Goal: Task Accomplishment & Management: Use online tool/utility

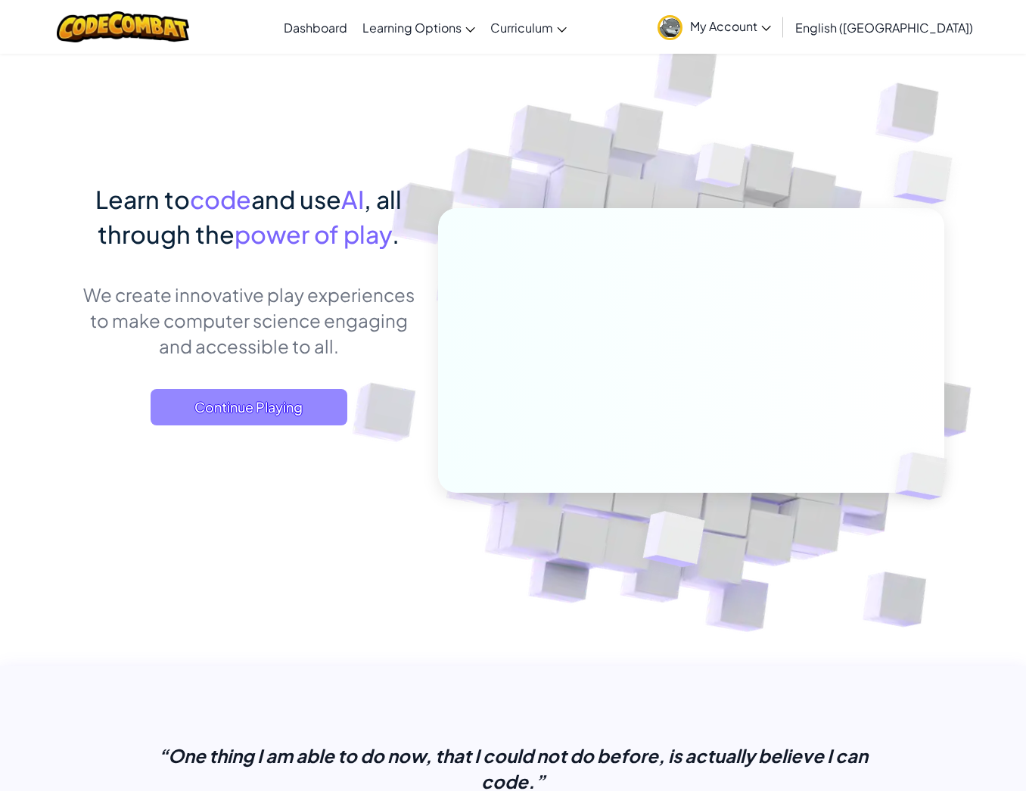
click at [311, 396] on span "Continue Playing" at bounding box center [249, 407] width 197 height 36
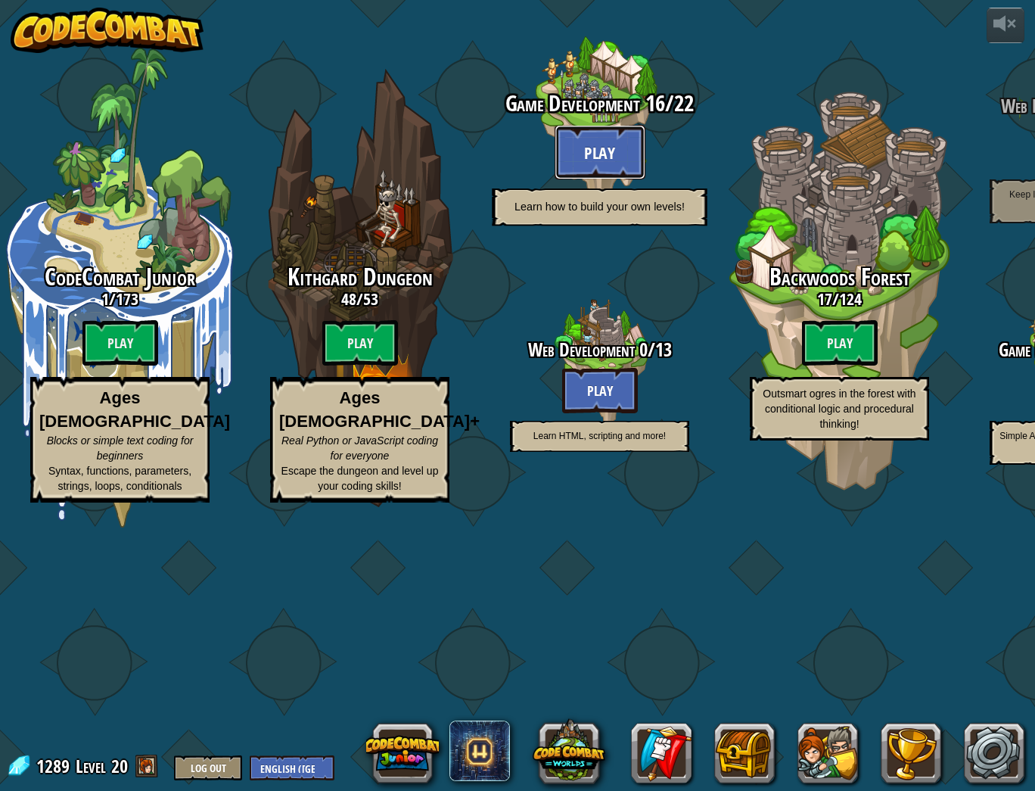
click at [612, 179] on button "Play" at bounding box center [600, 152] width 91 height 54
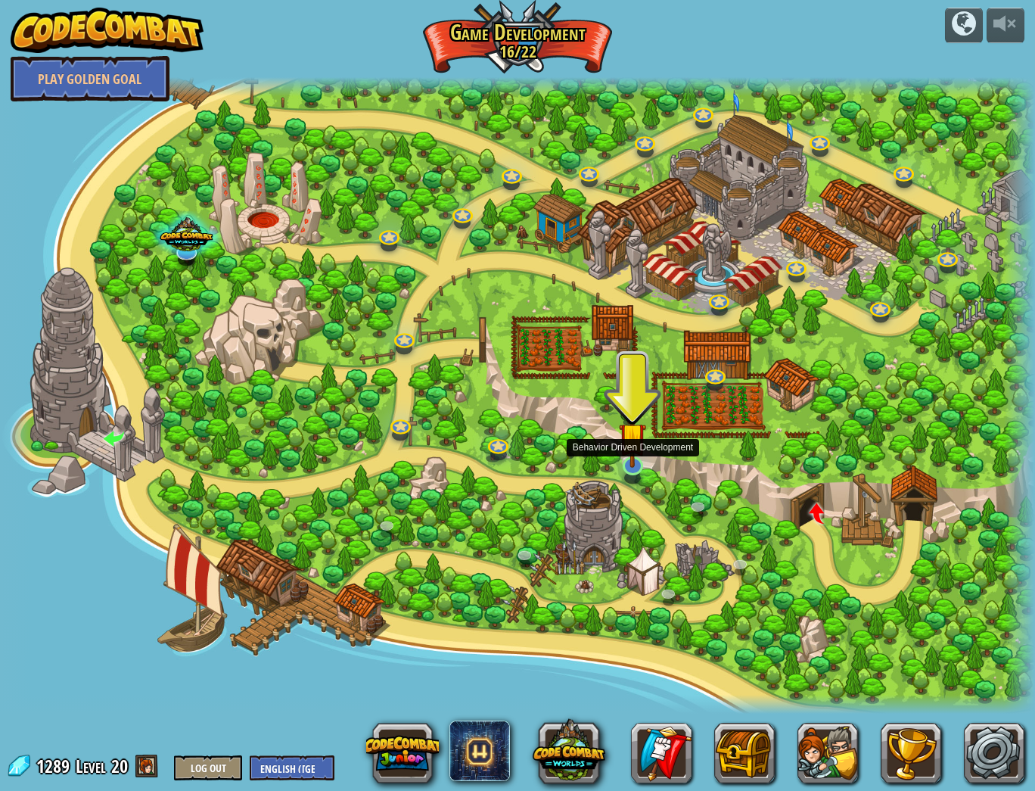
click at [638, 447] on img at bounding box center [632, 436] width 27 height 63
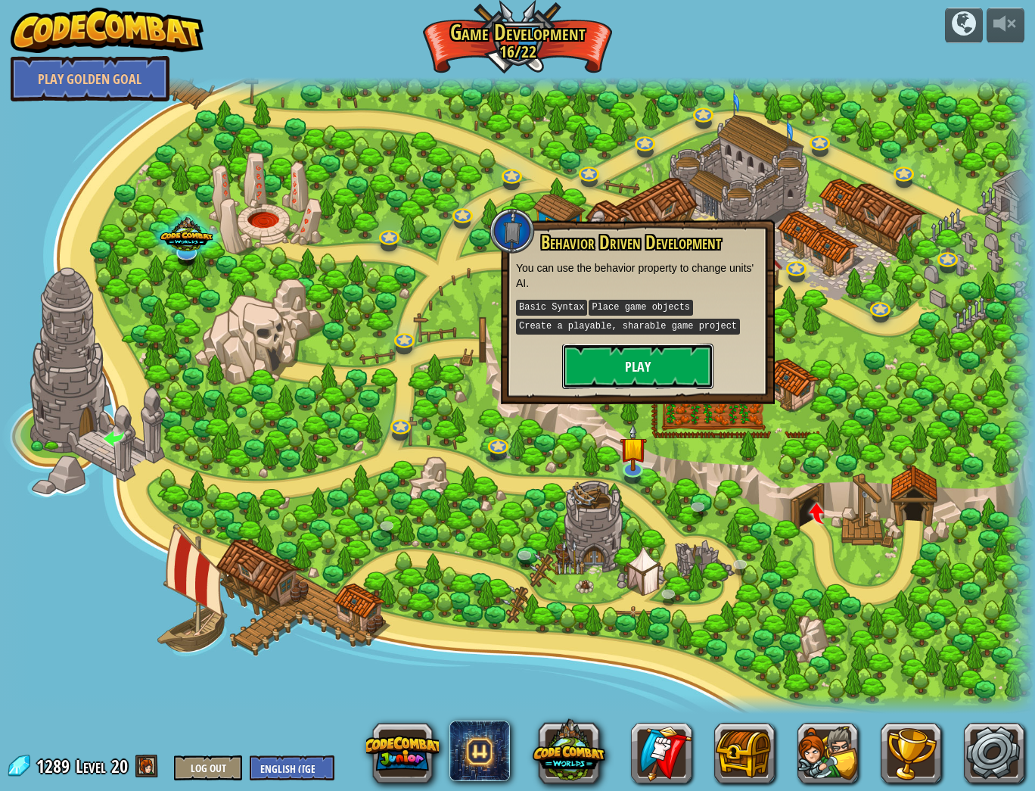
click at [635, 378] on button "Play" at bounding box center [637, 366] width 151 height 45
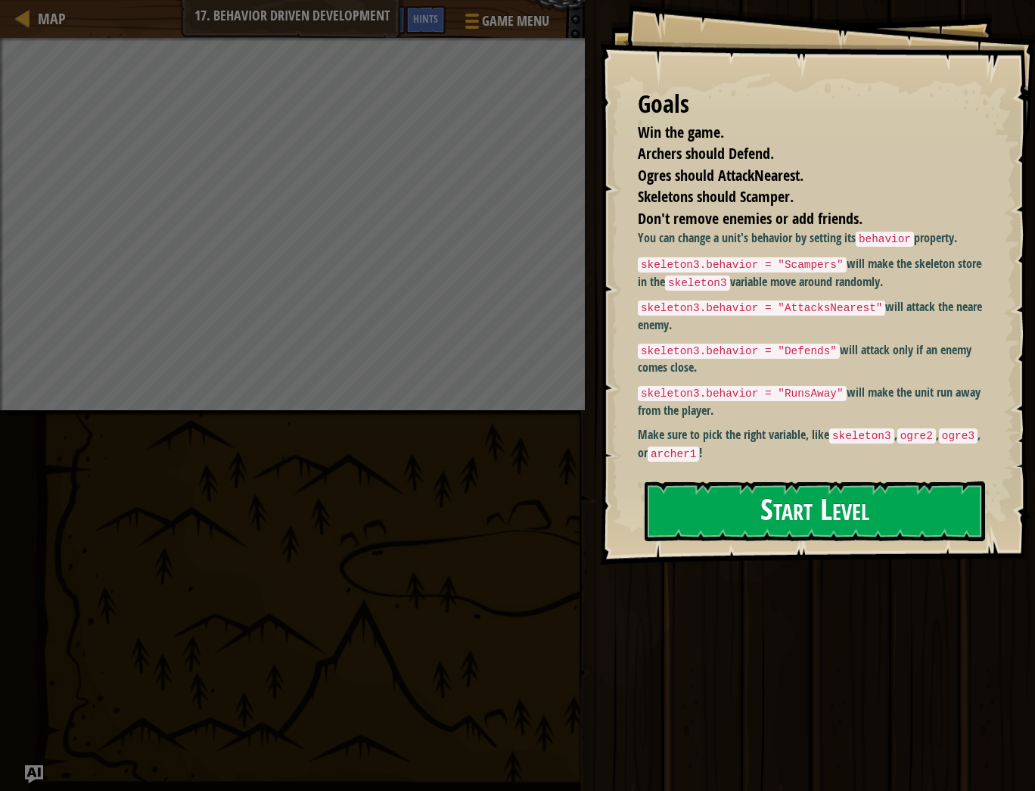
click at [726, 506] on button "Start Level" at bounding box center [815, 511] width 340 height 60
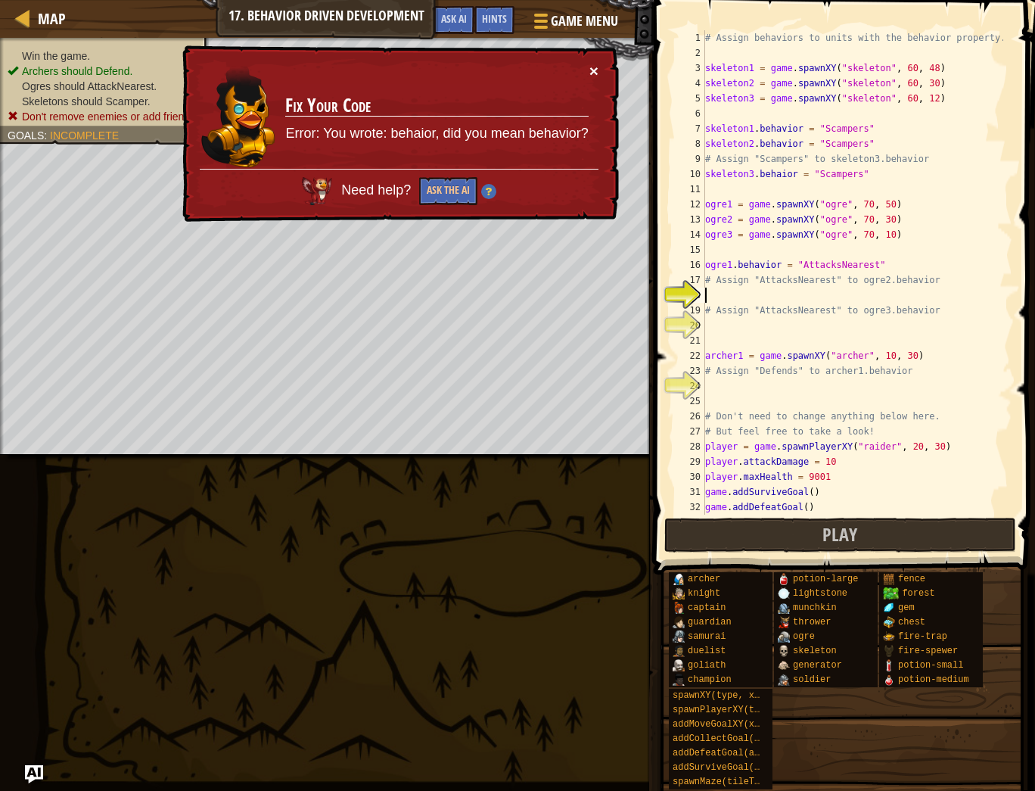
click at [590, 70] on button "×" at bounding box center [593, 71] width 9 height 16
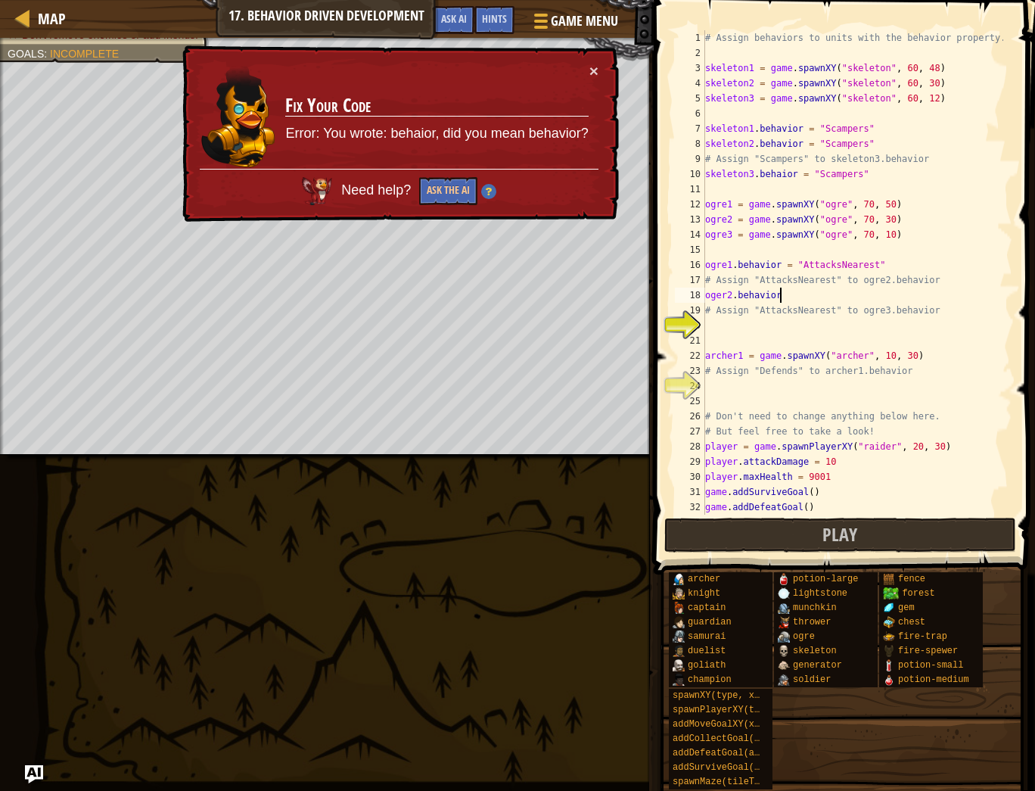
scroll to position [7, 5]
click at [495, 18] on span "Hints" at bounding box center [494, 18] width 25 height 14
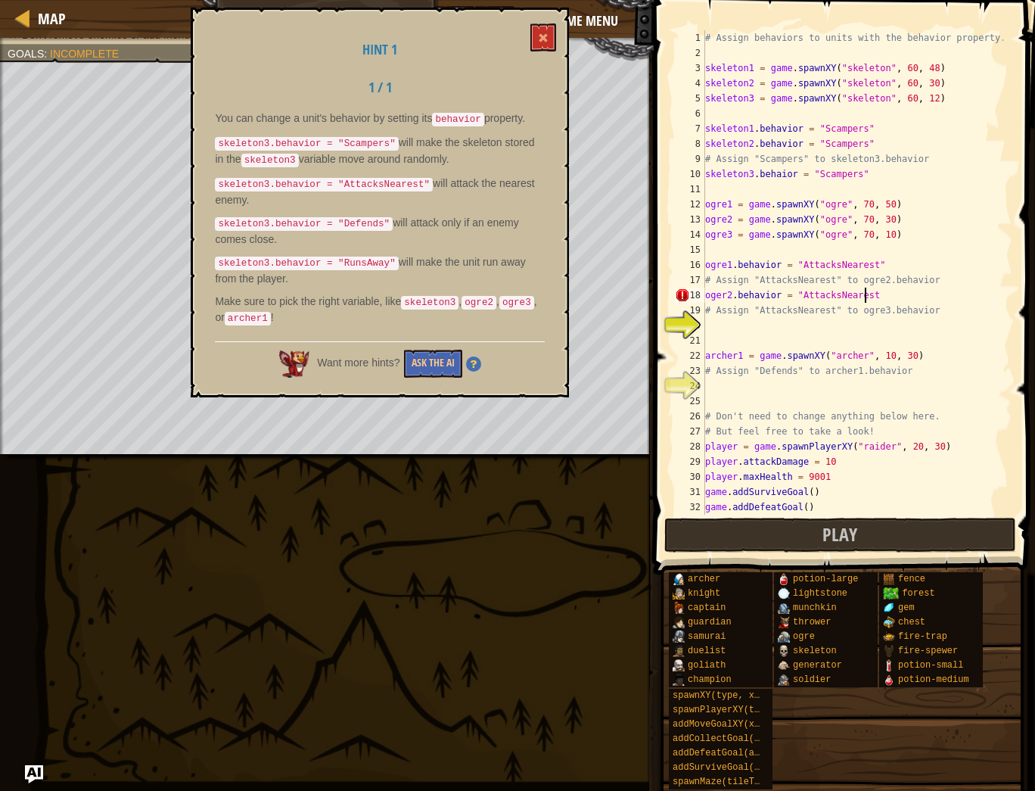
scroll to position [7, 12]
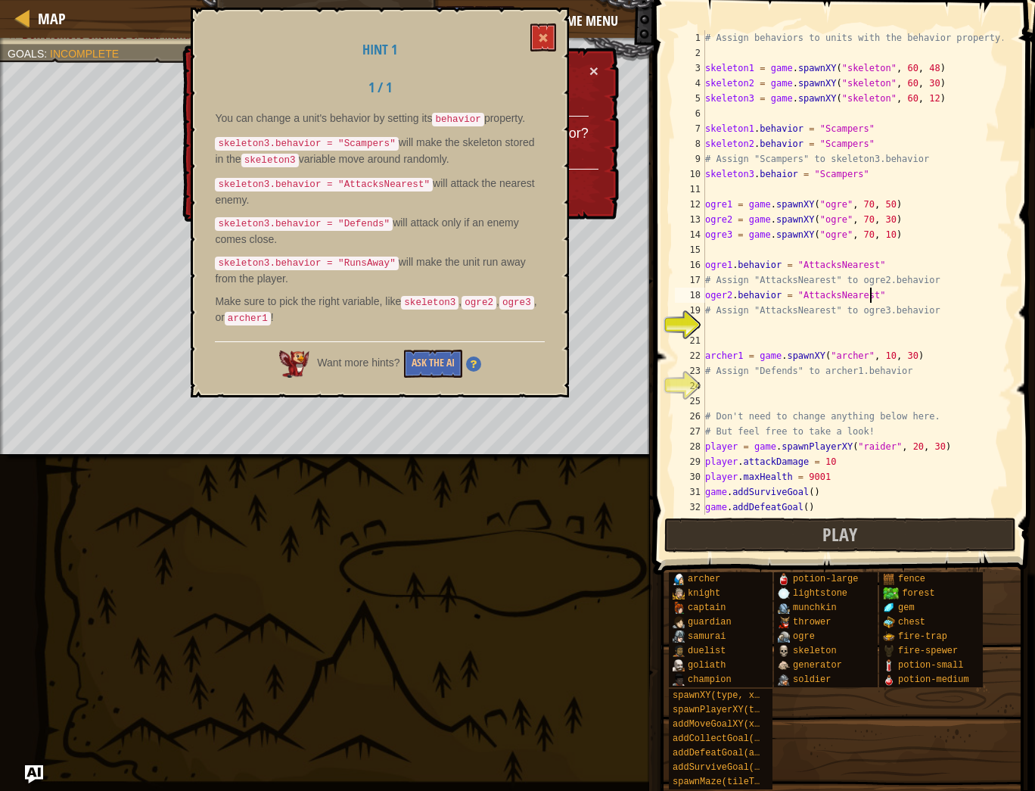
type textarea "oger2.behavior = "AttacksNearest""
drag, startPoint x: 406, startPoint y: 179, endPoint x: 371, endPoint y: 176, distance: 34.9
click at [370, 179] on code "skeleton3.behavior = "AttacksNearest"" at bounding box center [324, 185] width 218 height 14
click at [542, 42] on span at bounding box center [543, 38] width 11 height 11
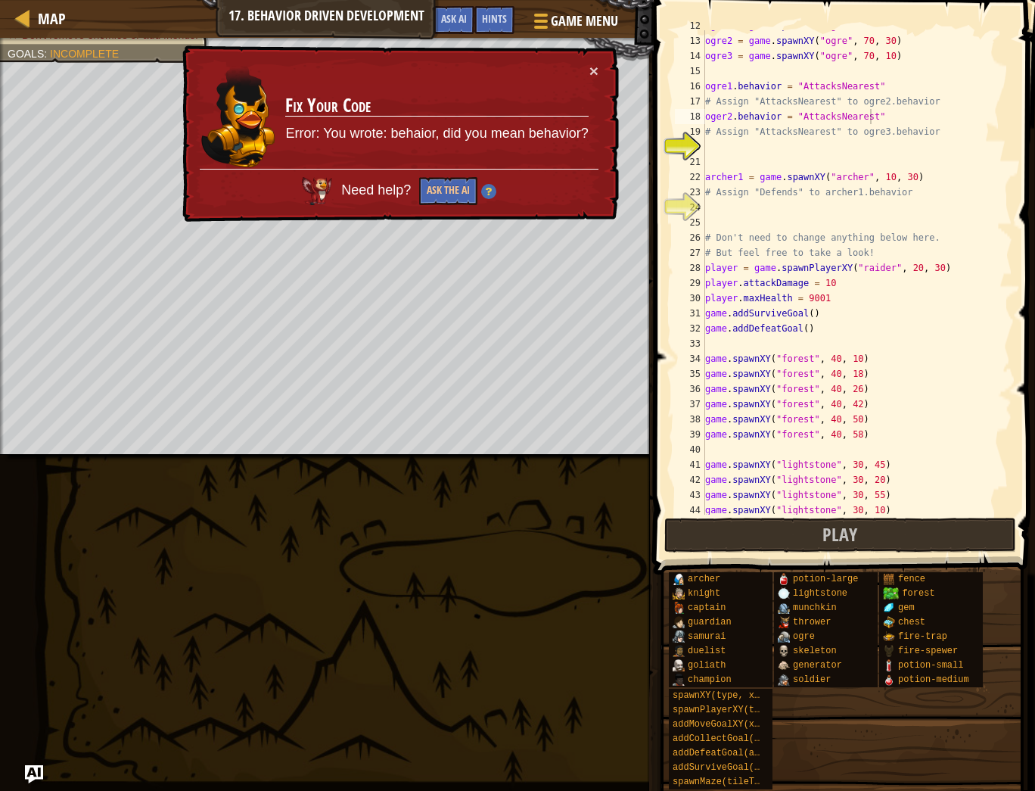
scroll to position [179, 0]
click at [595, 23] on span "Game Menu" at bounding box center [584, 21] width 70 height 20
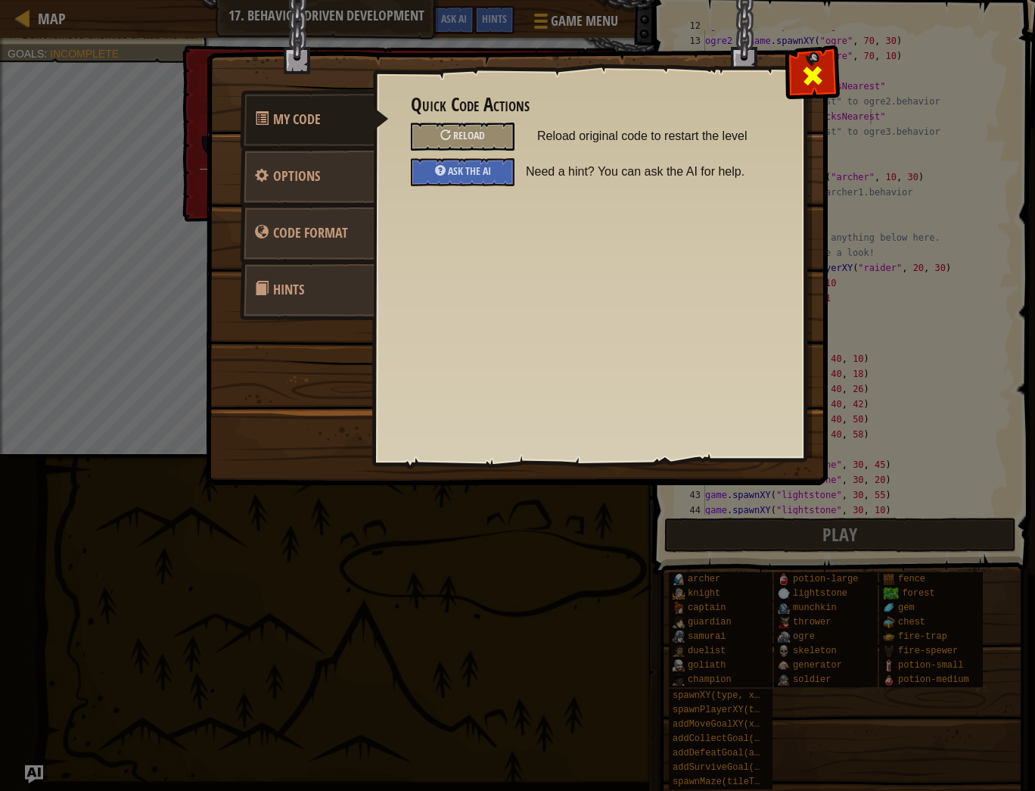
click at [804, 82] on span at bounding box center [813, 76] width 24 height 24
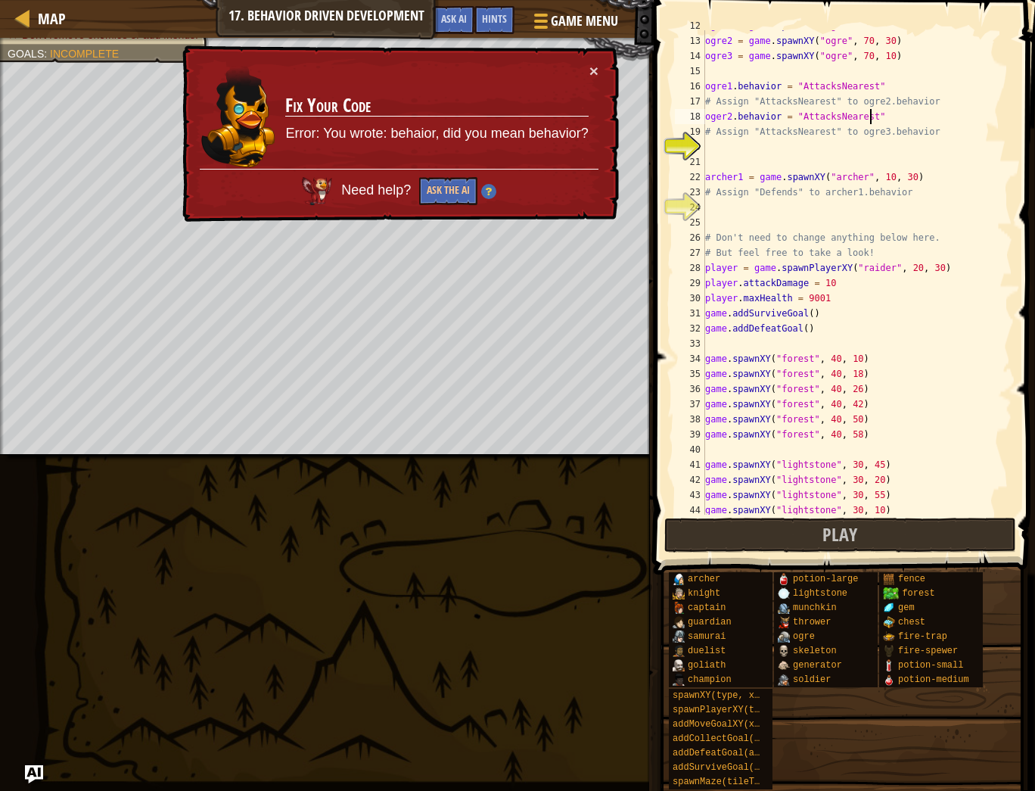
click at [766, 160] on div "ogre1 = game . spawnXY ( "ogre" , 70 , 50 ) ogre2 = game . spawnXY ( "ogre" , 7…" at bounding box center [852, 275] width 301 height 515
click at [751, 144] on div "ogre1 = game . spawnXY ( "ogre" , 70 , 50 ) ogre2 = game . spawnXY ( "ogre" , 7…" at bounding box center [852, 275] width 301 height 515
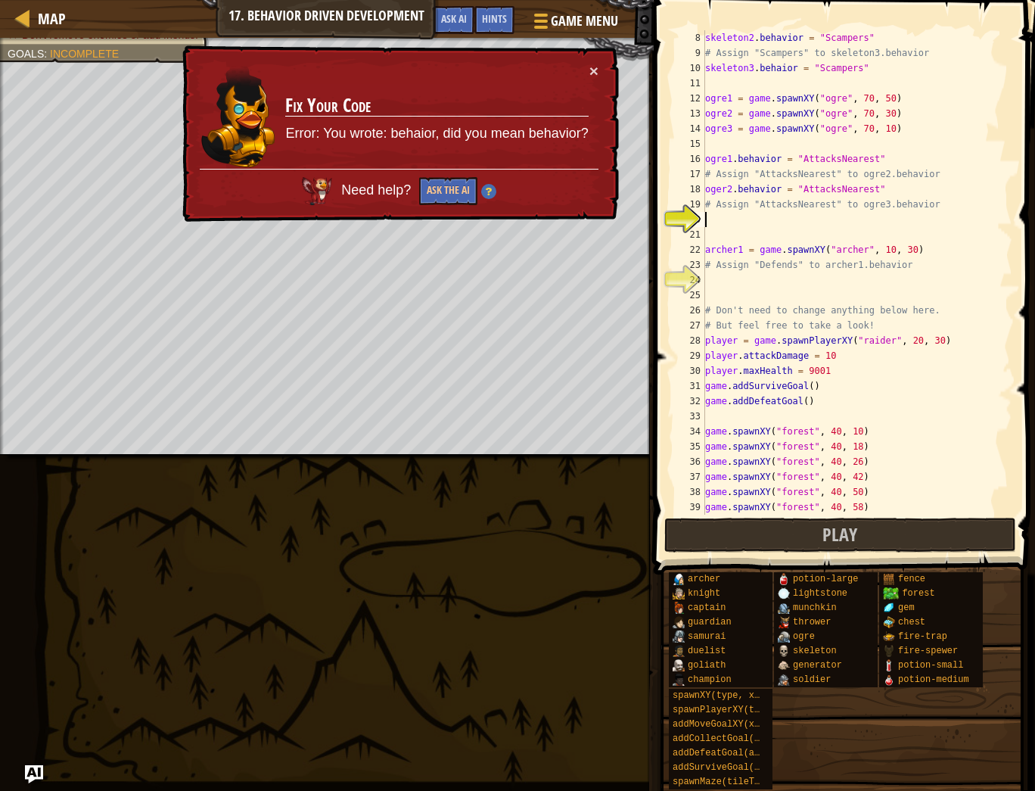
scroll to position [142, 0]
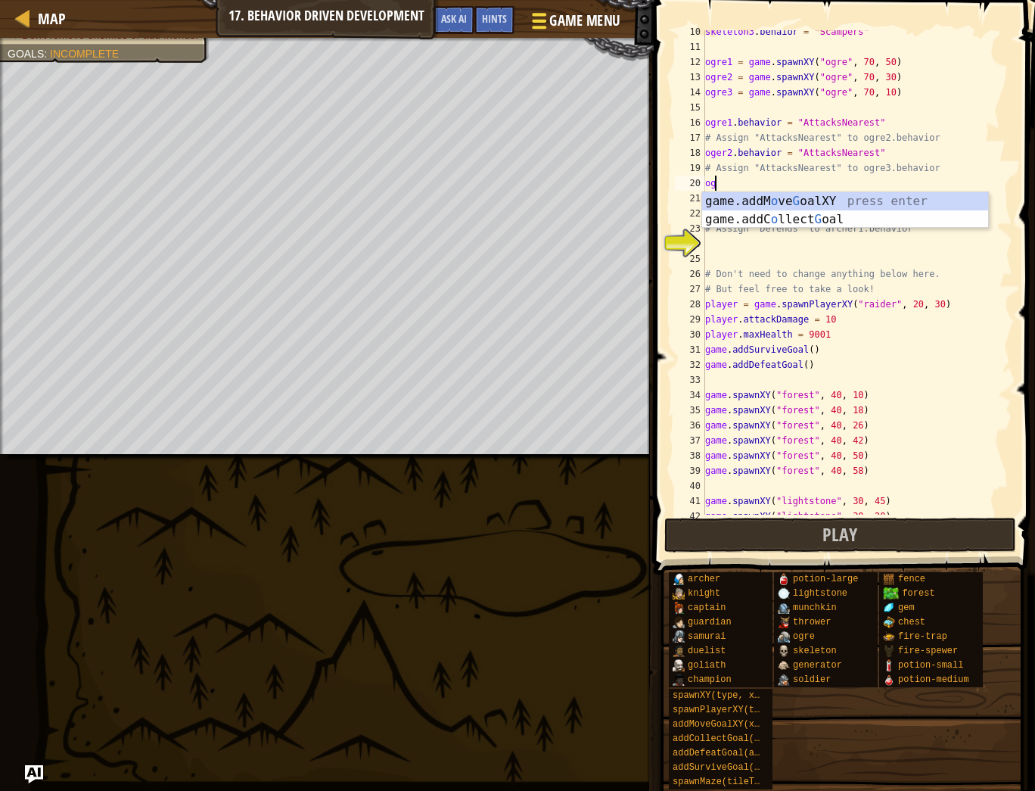
type textarea "og"
click at [621, 15] on button "Game Menu" at bounding box center [574, 23] width 110 height 37
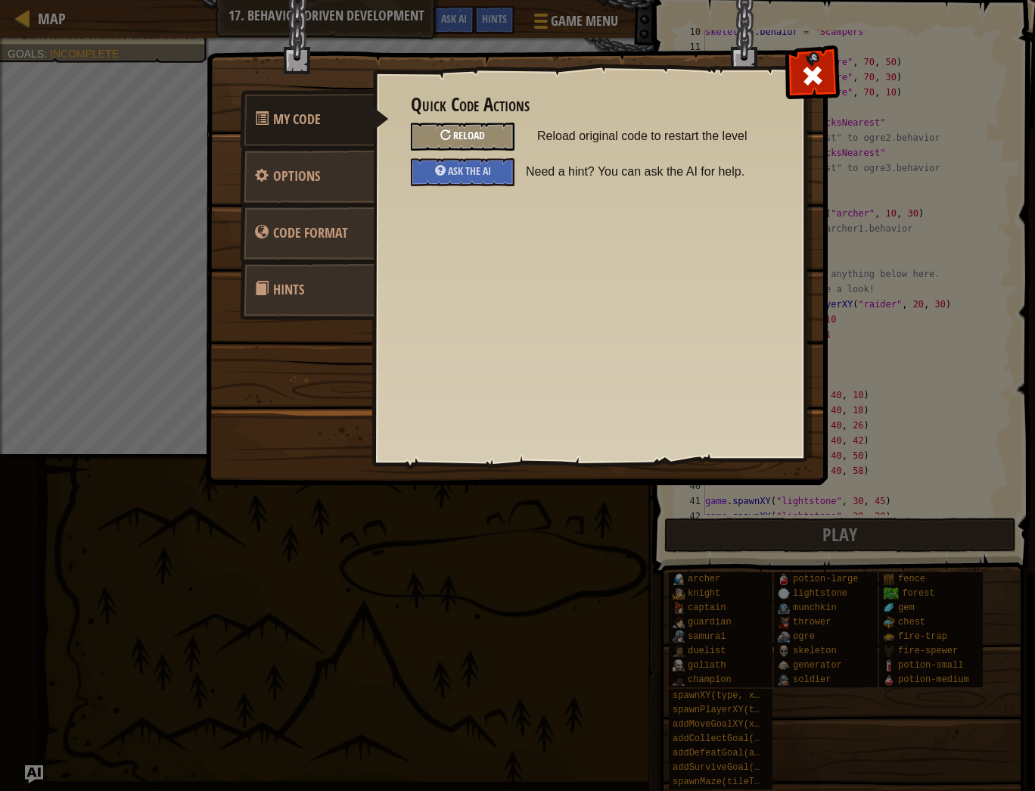
click at [489, 148] on div "Reload" at bounding box center [463, 137] width 104 height 28
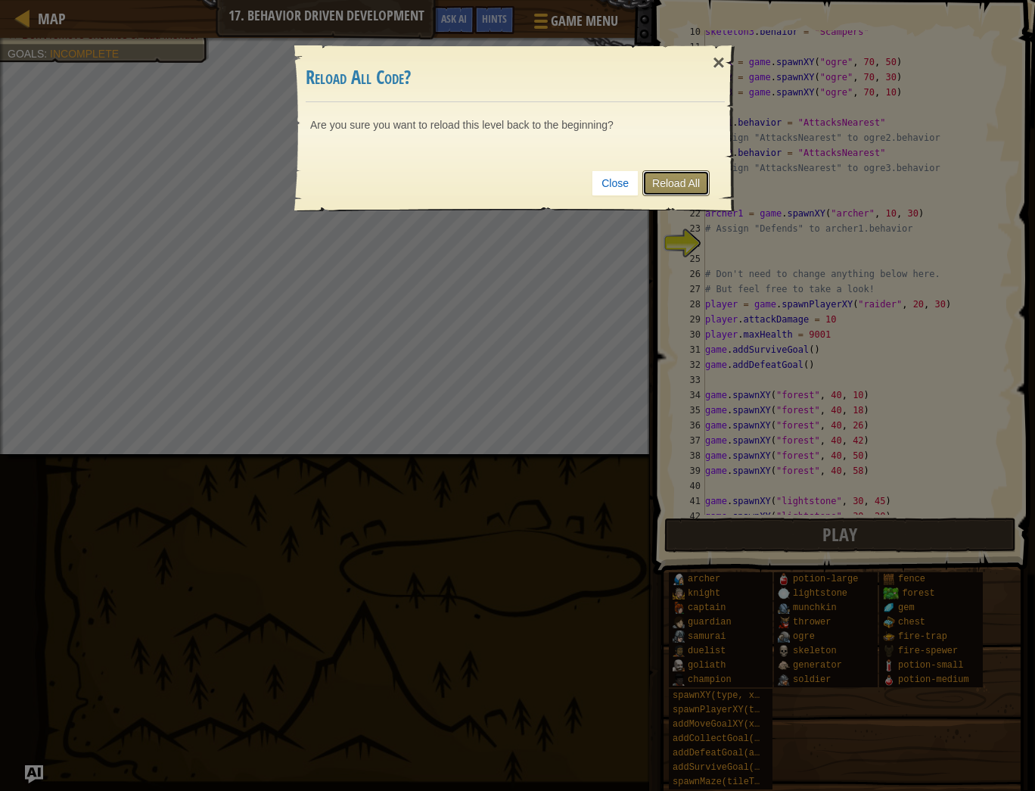
click at [672, 185] on link "Reload All" at bounding box center [675, 183] width 67 height 26
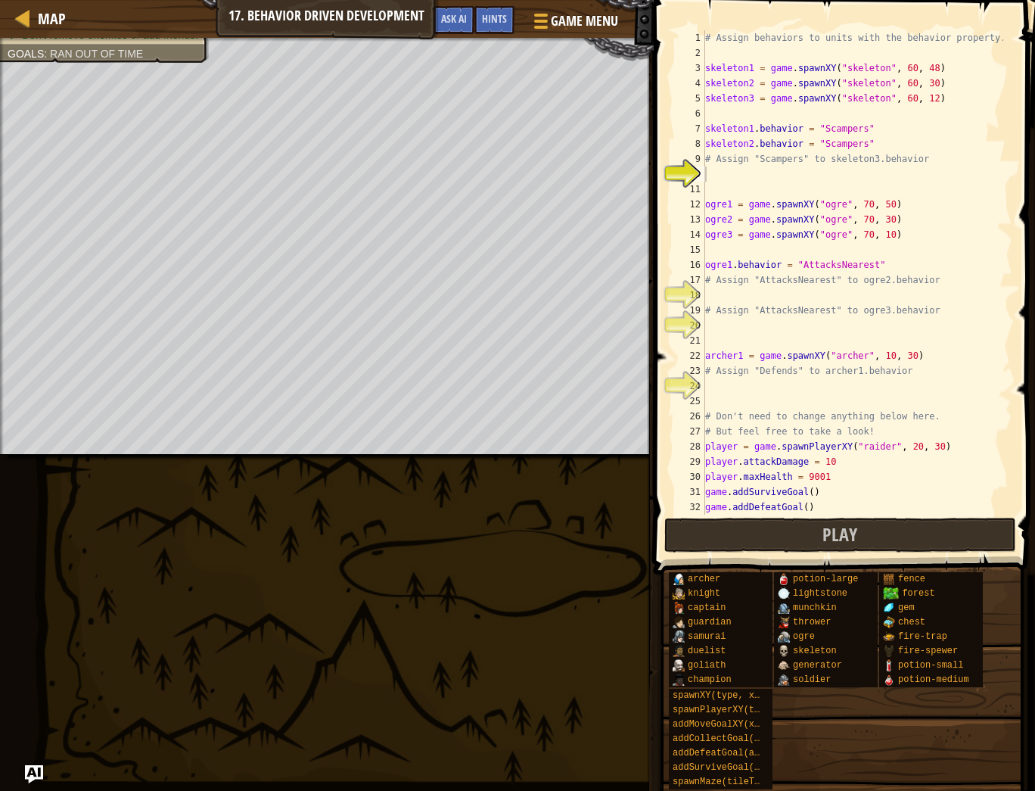
scroll to position [0, 0]
